Goal: Navigation & Orientation: Find specific page/section

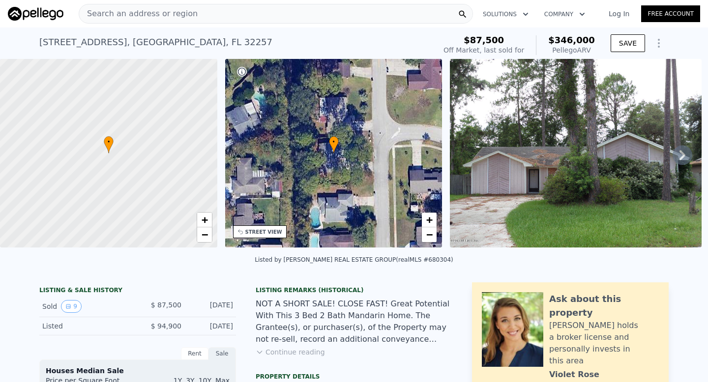
click at [677, 160] on icon at bounding box center [683, 156] width 20 height 20
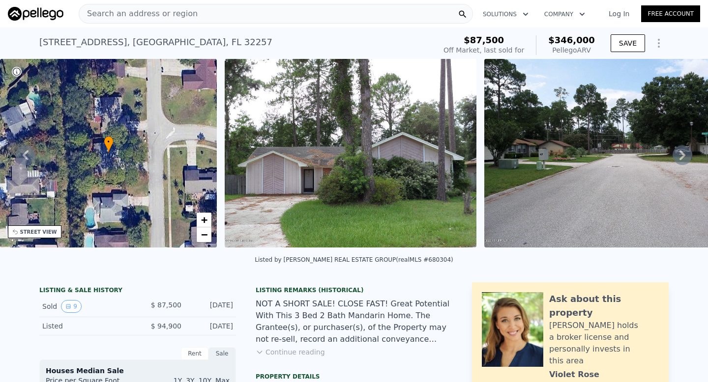
click at [677, 160] on icon at bounding box center [683, 156] width 20 height 20
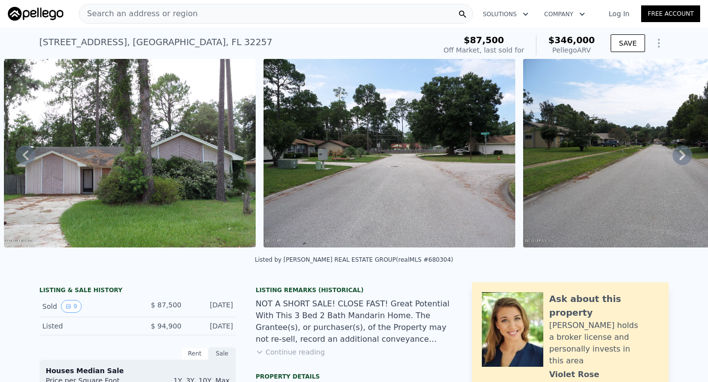
click at [677, 160] on icon at bounding box center [683, 156] width 20 height 20
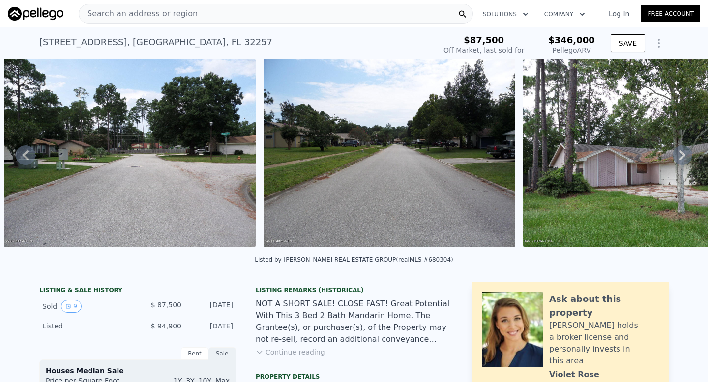
click at [677, 160] on icon at bounding box center [683, 156] width 20 height 20
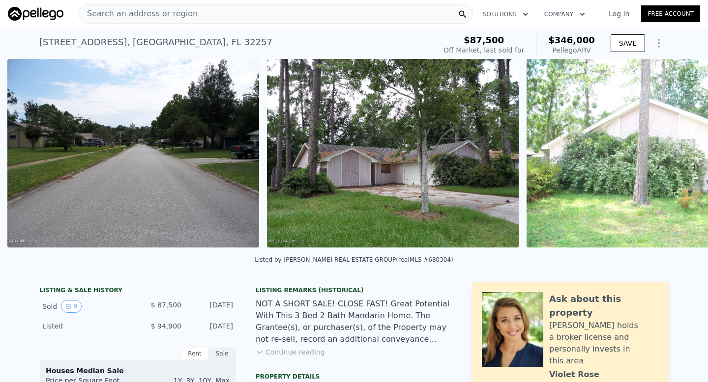
scroll to position [0, 969]
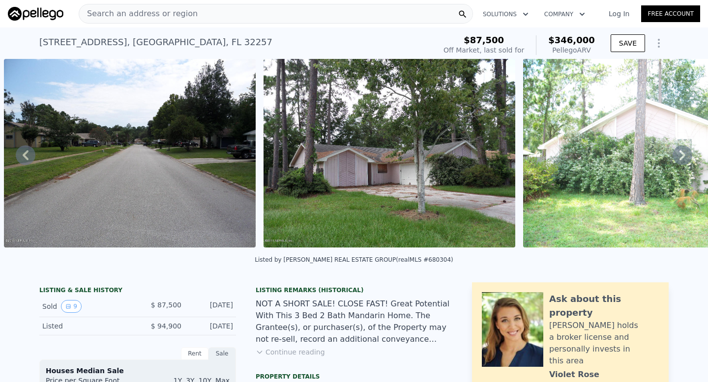
click at [679, 160] on icon at bounding box center [682, 155] width 6 height 10
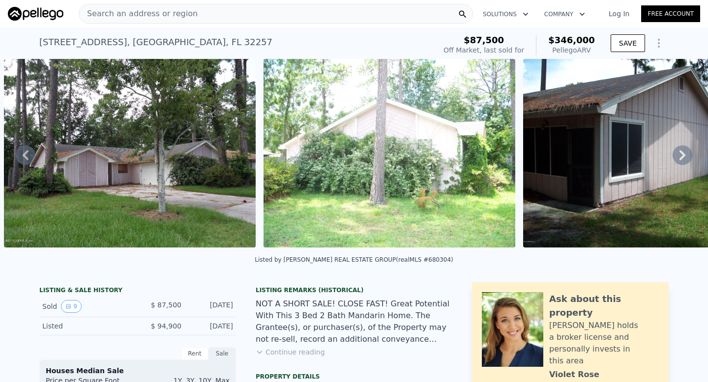
click at [679, 160] on icon at bounding box center [682, 155] width 6 height 10
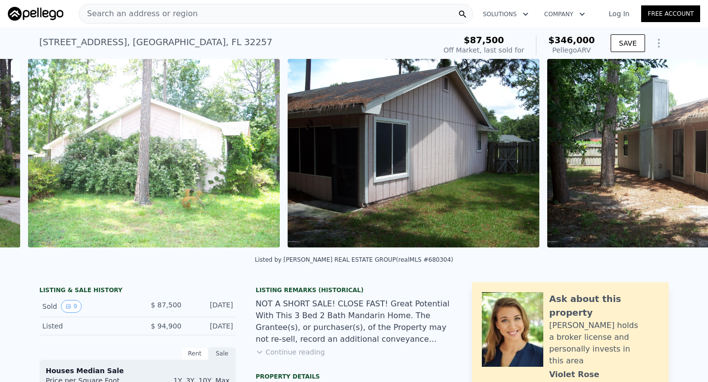
scroll to position [0, 1488]
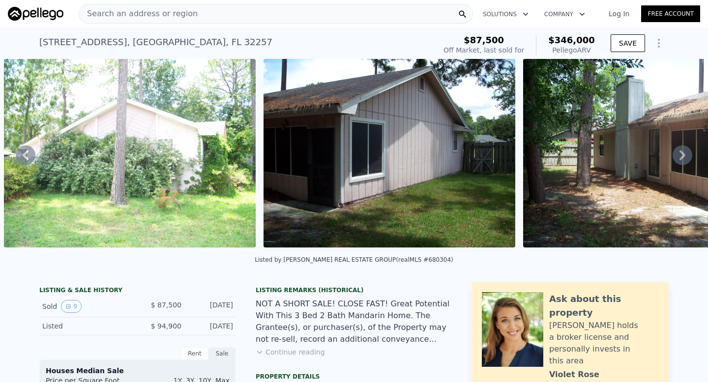
click at [679, 160] on icon at bounding box center [682, 155] width 6 height 10
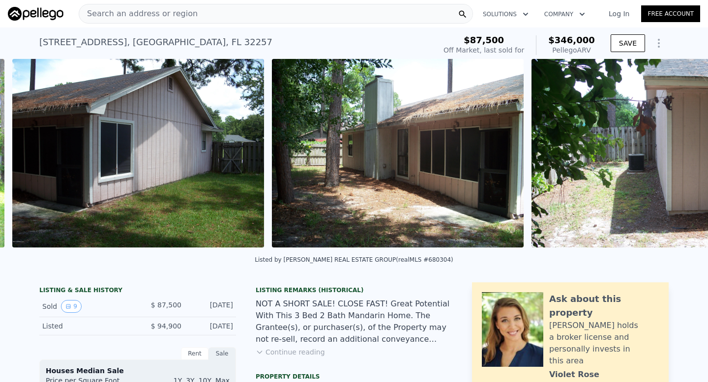
scroll to position [0, 1748]
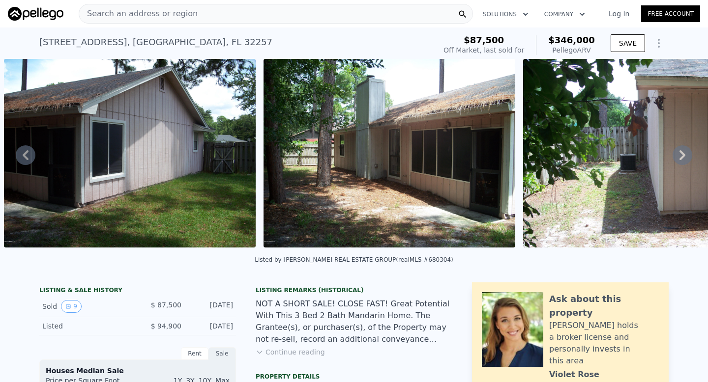
click at [679, 160] on icon at bounding box center [682, 155] width 6 height 10
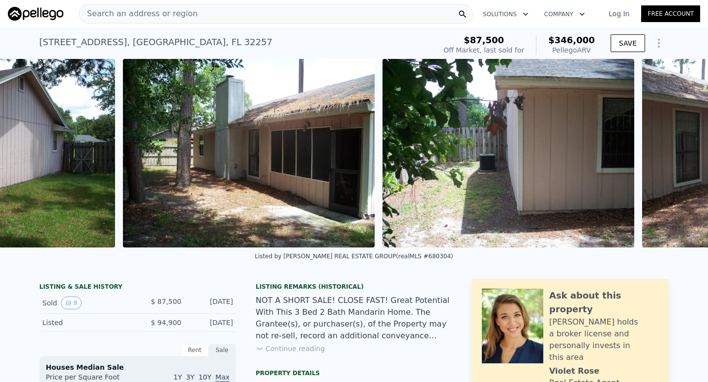
scroll to position [0, 2007]
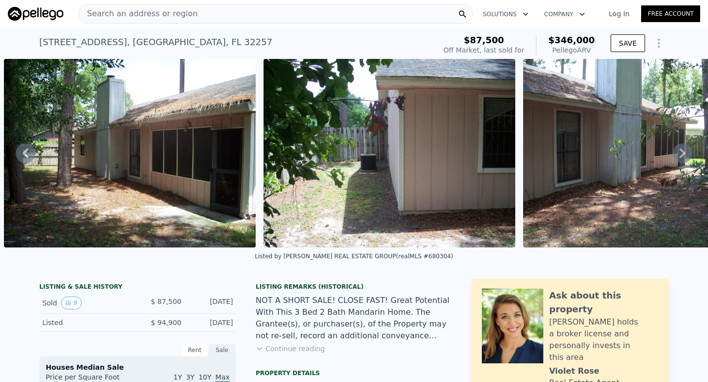
click at [676, 160] on icon at bounding box center [683, 154] width 20 height 20
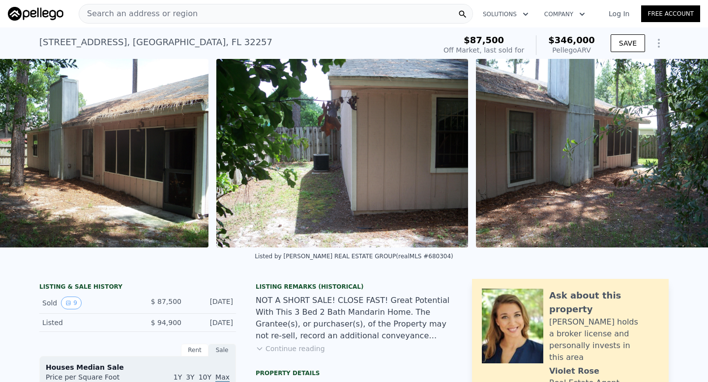
scroll to position [0, 2085]
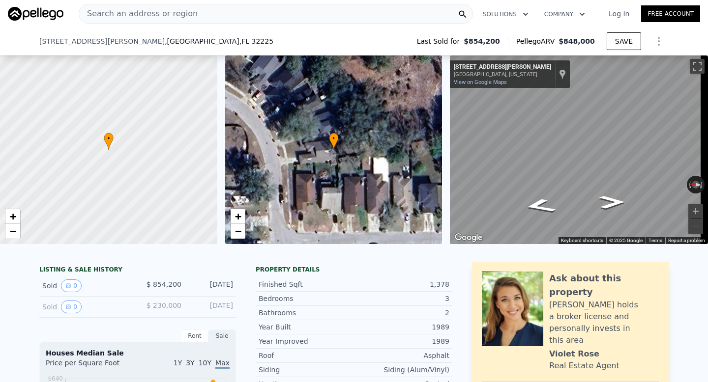
scroll to position [131, 0]
